Goal: Information Seeking & Learning: Check status

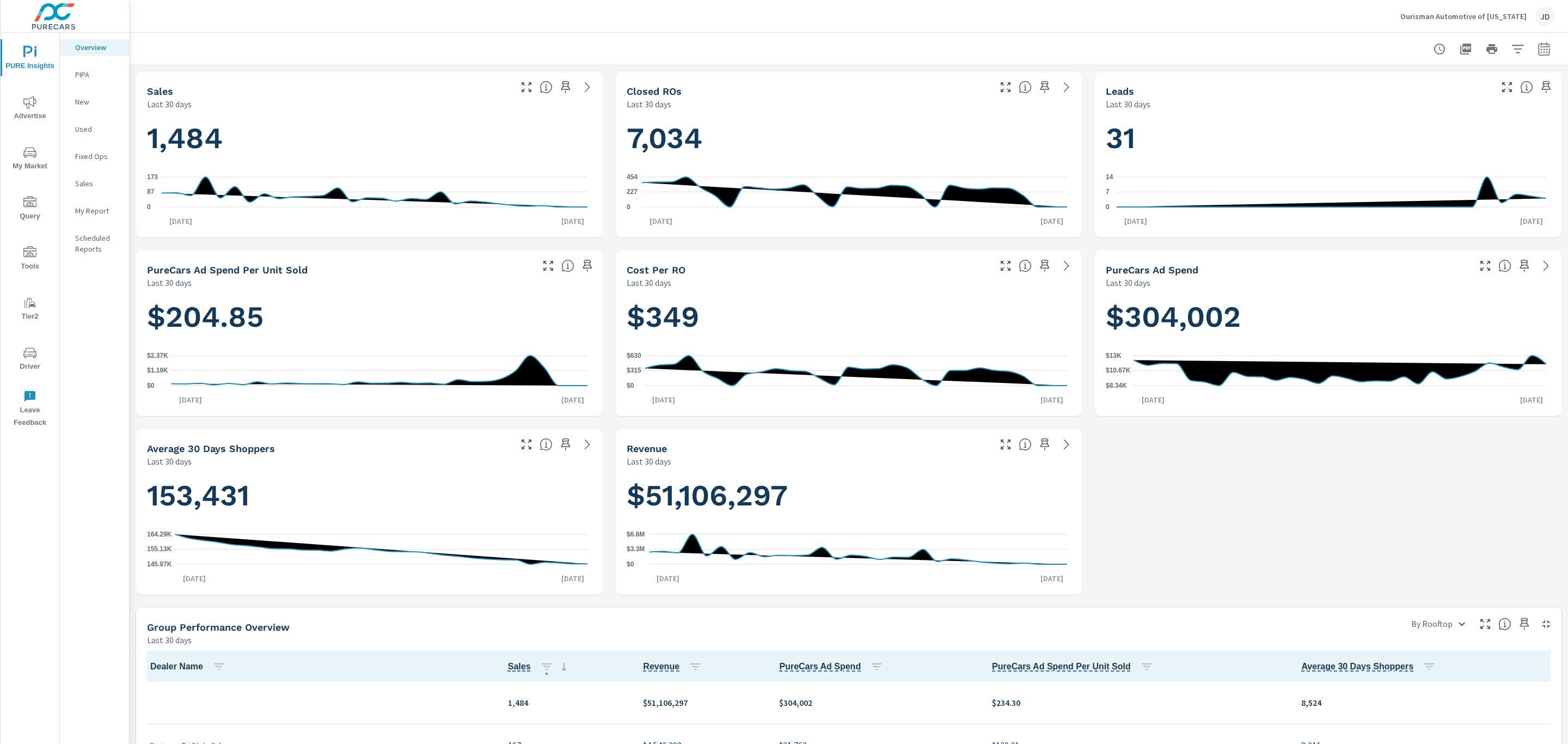
scroll to position [1, 0]
click at [31, 104] on icon "nav menu" at bounding box center [29, 102] width 13 height 13
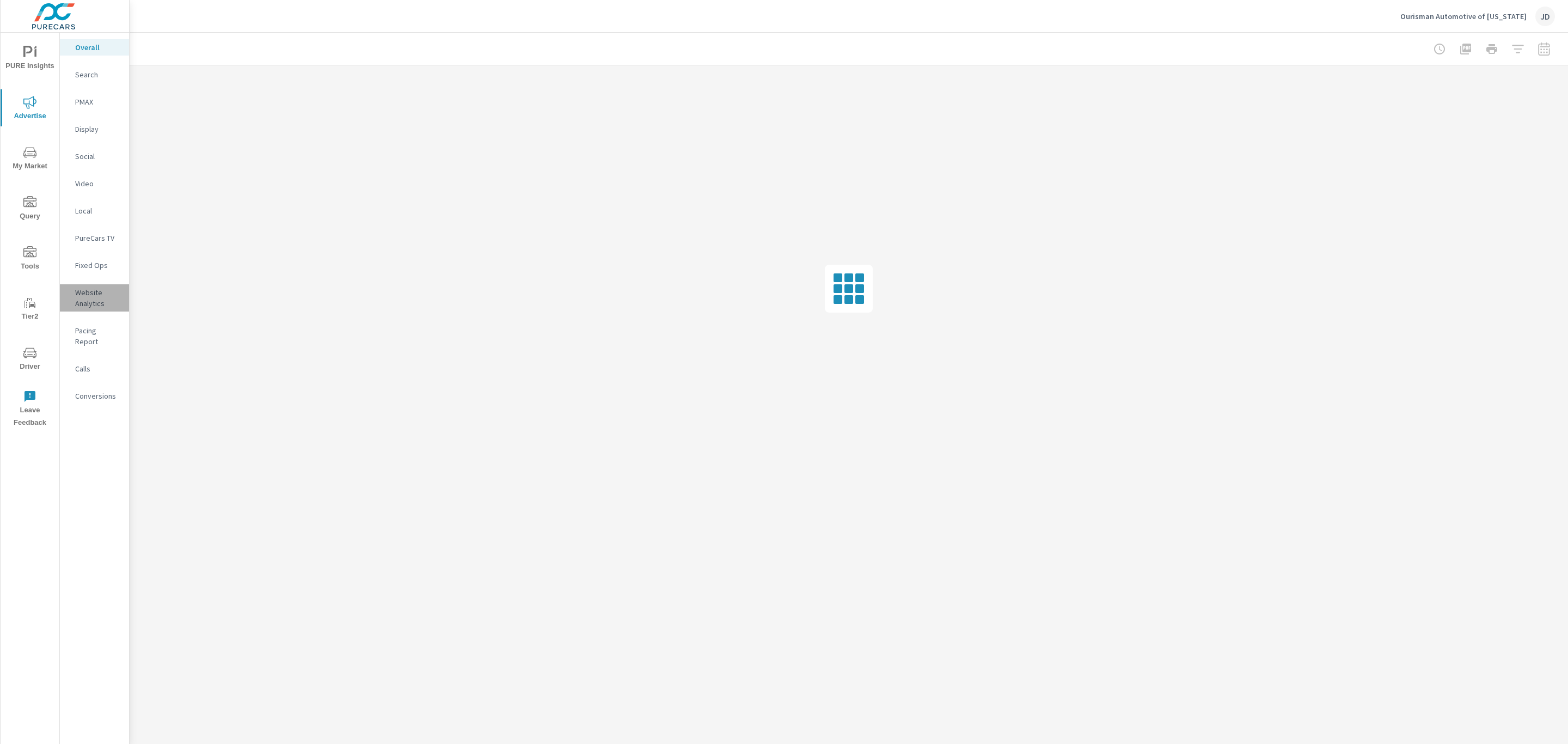
click at [96, 292] on p "Website Analytics" at bounding box center [97, 298] width 45 height 22
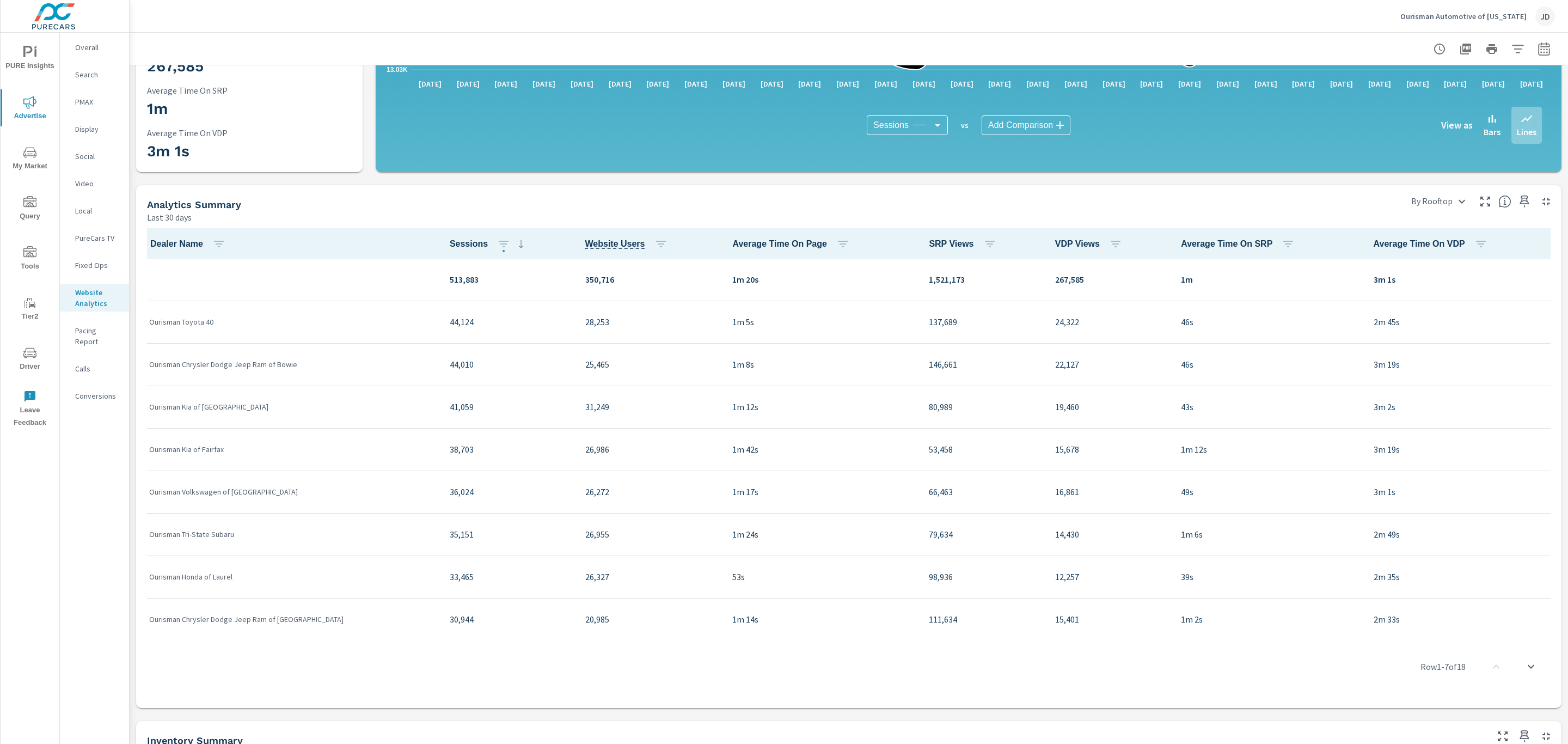
scroll to position [1, 0]
click at [1538, 46] on icon "button" at bounding box center [1544, 48] width 12 height 13
select select "Last 30 days"
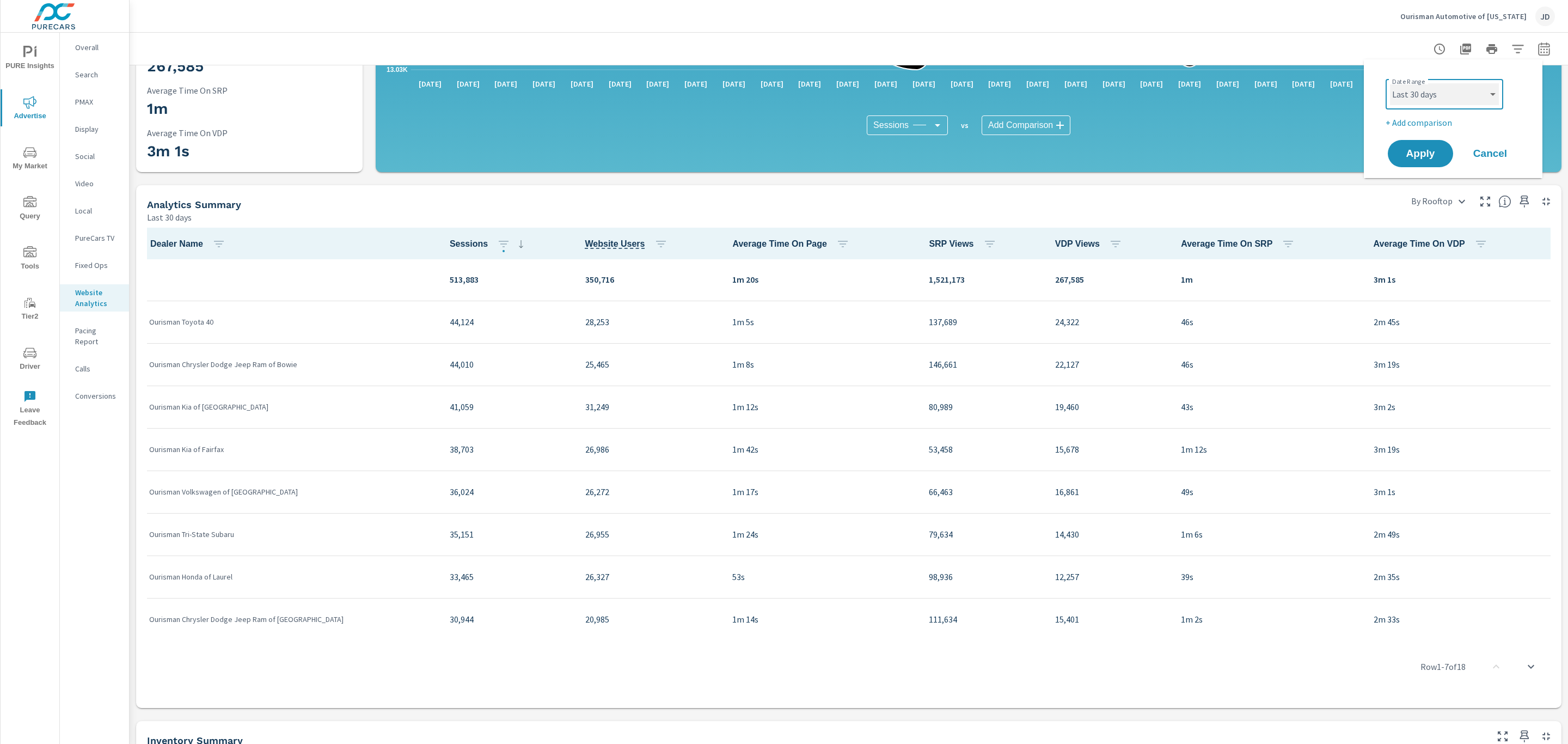
click at [1480, 89] on select "Custom [DATE] Last week Last 7 days Last 14 days Last 30 days Last 45 days Last…" at bounding box center [1444, 94] width 109 height 22
click at [1390, 83] on select "Custom [DATE] Last week Last 7 days Last 14 days Last 30 days Last 45 days Last…" at bounding box center [1444, 94] width 109 height 22
click at [1426, 121] on p "+ Add comparison" at bounding box center [1455, 122] width 139 height 13
select select "Previous period"
click at [1425, 182] on span "Apply" at bounding box center [1420, 184] width 44 height 10
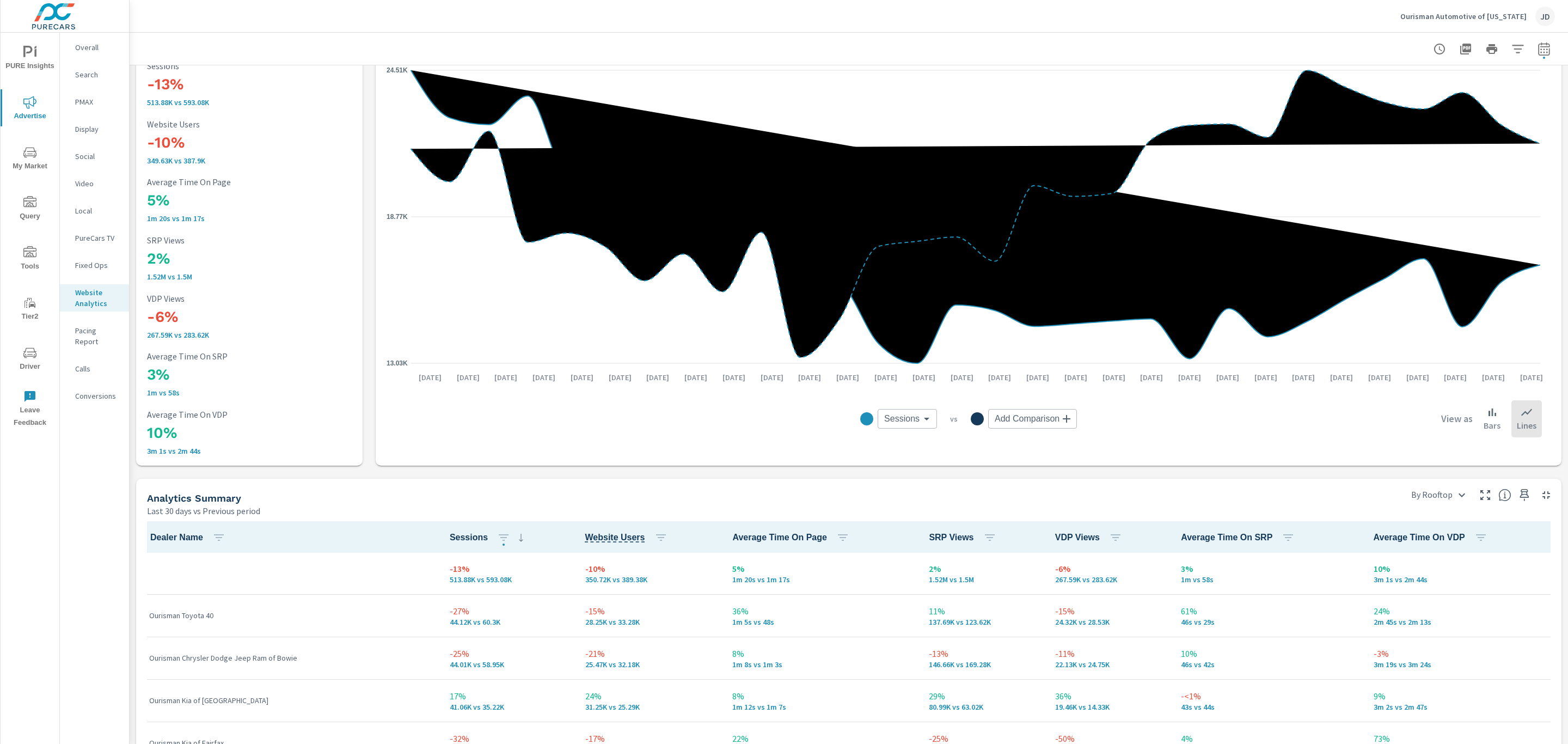
scroll to position [1, 0]
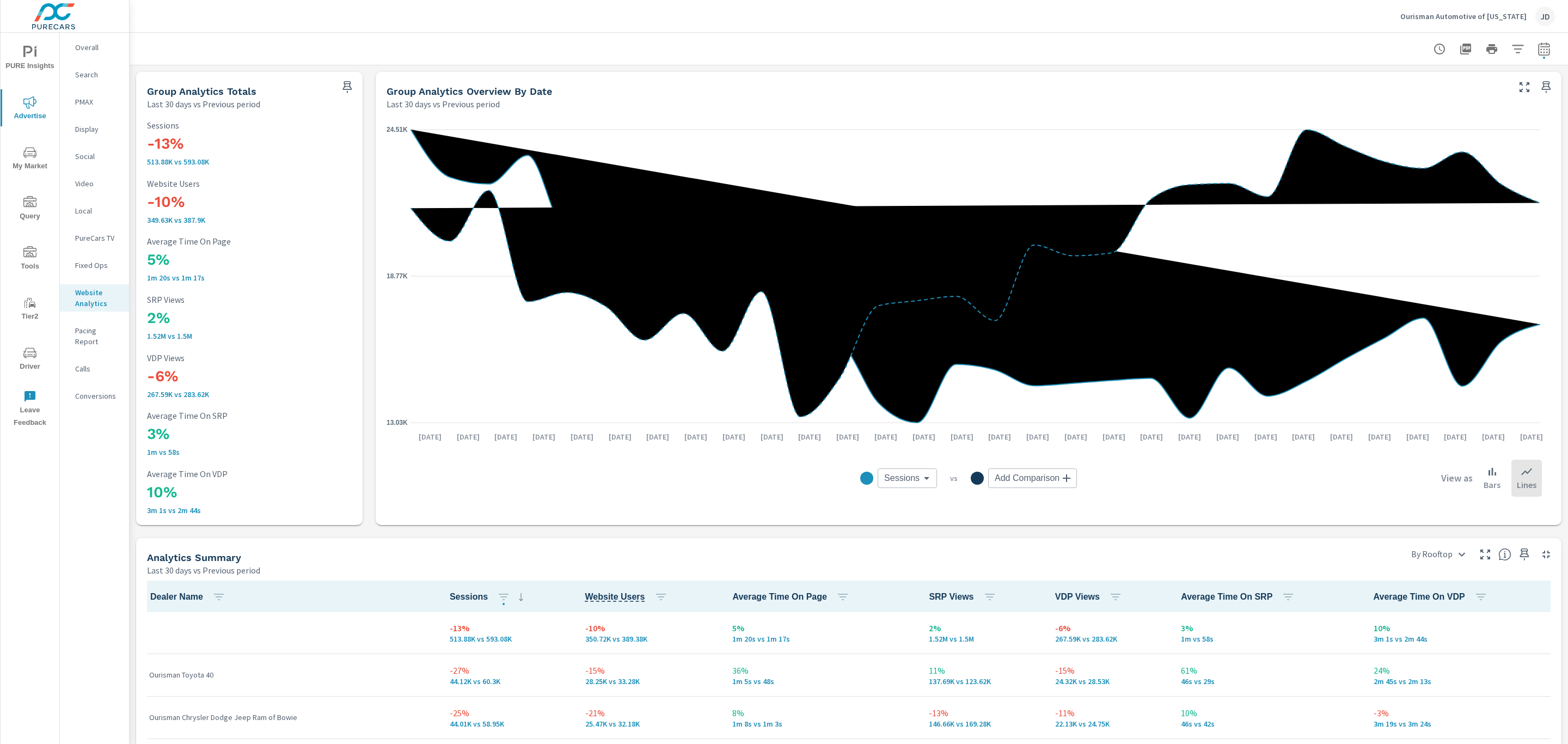
scroll to position [1, 0]
